Goal: Information Seeking & Learning: Learn about a topic

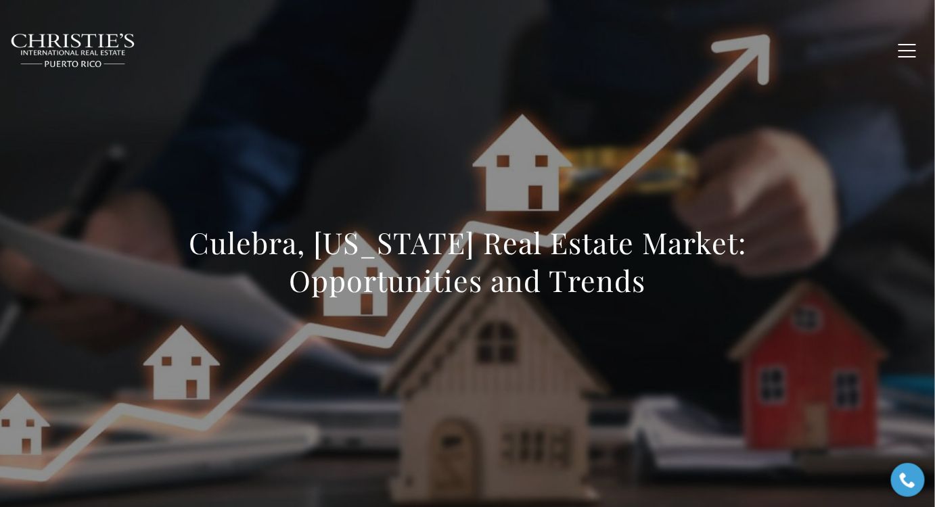
click at [874, 154] on div "Culebra, [US_STATE] Real Estate Market: Opportunities and Trends" at bounding box center [467, 271] width 935 height 406
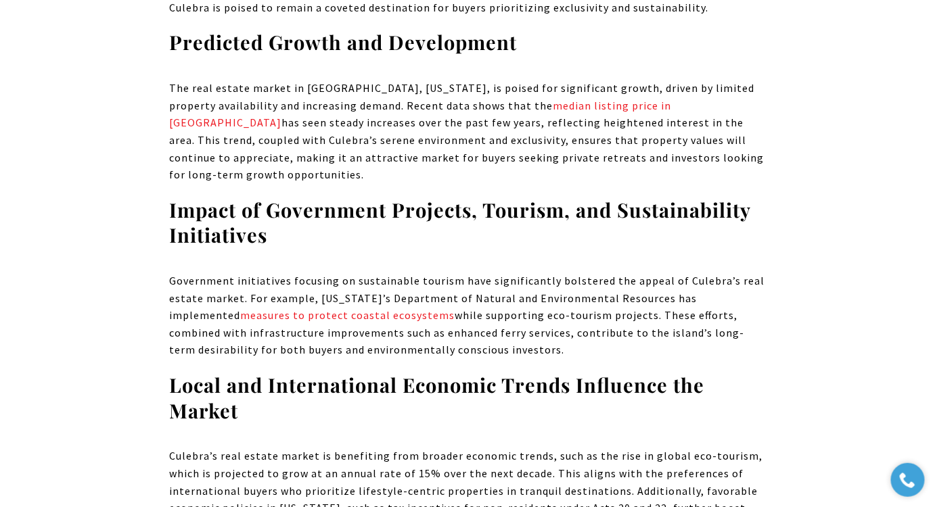
scroll to position [4788, 0]
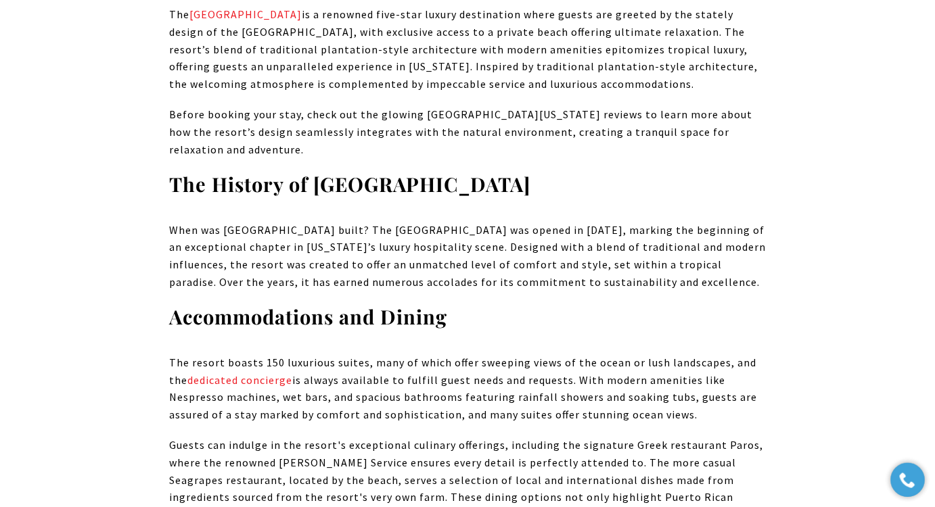
scroll to position [2467, 0]
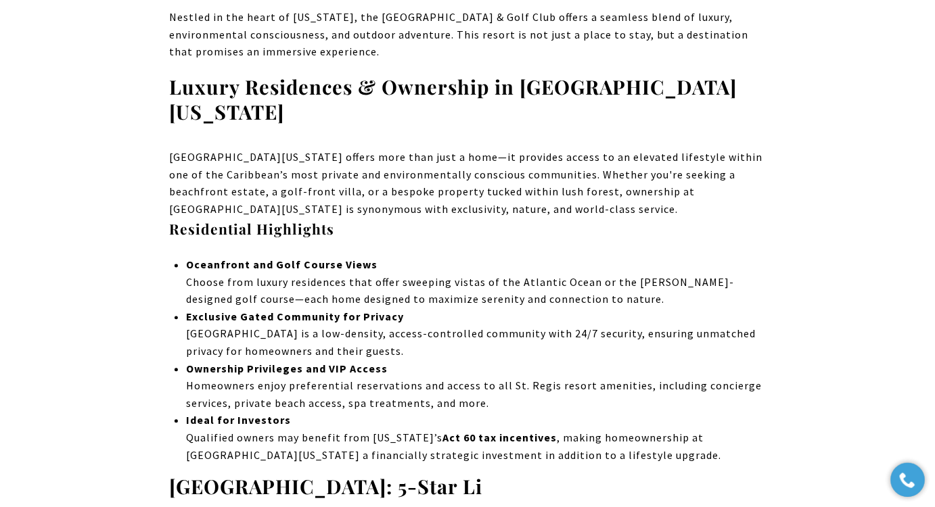
drag, startPoint x: 937, startPoint y: 31, endPoint x: 3, endPoint y: 33, distance: 934.0
